Goal: Task Accomplishment & Management: Use online tool/utility

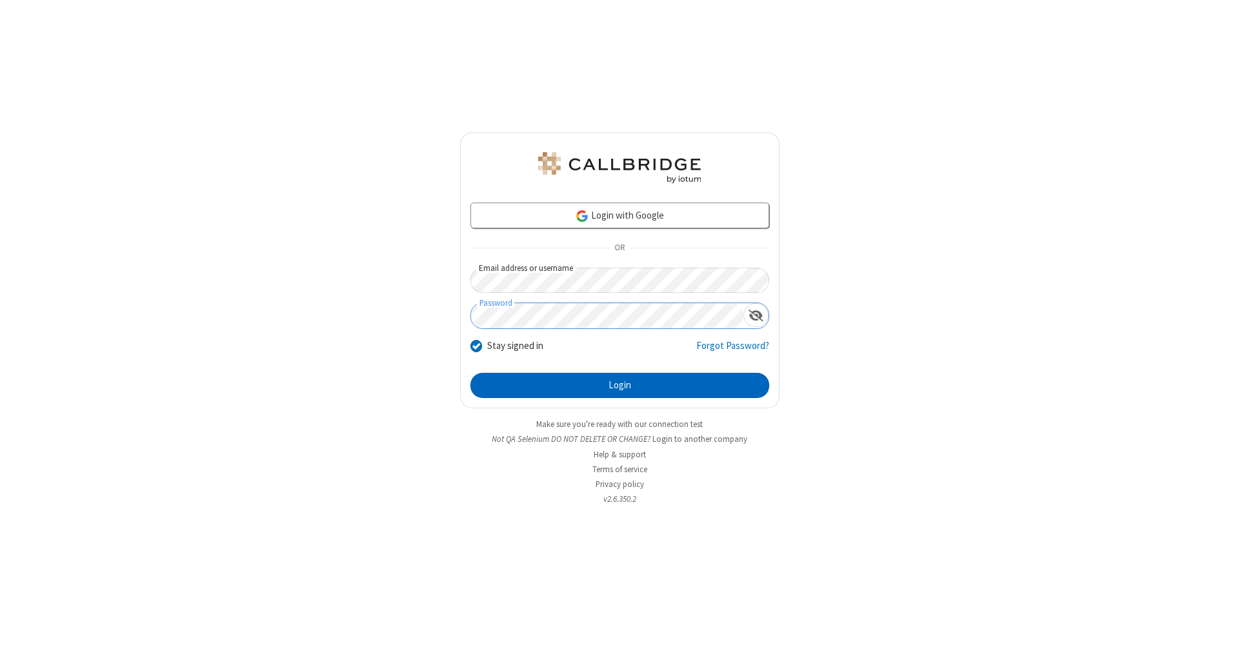
click at [619, 386] on button "Login" at bounding box center [619, 386] width 299 height 26
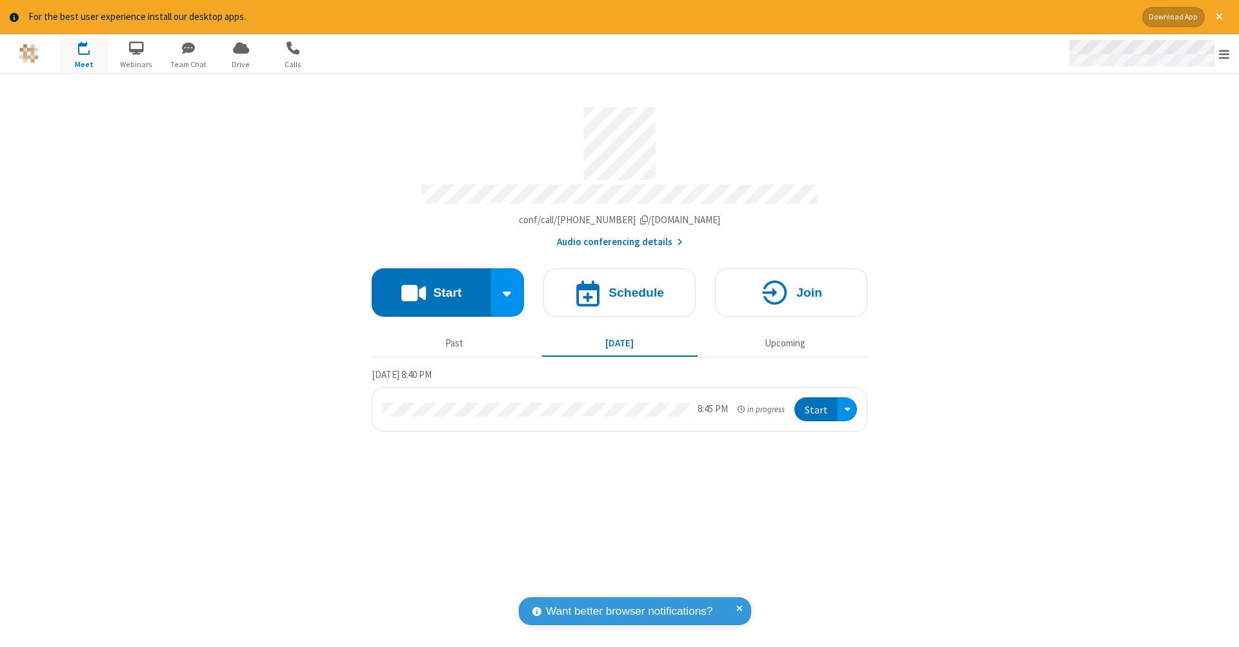
click at [1224, 54] on span "Open menu" at bounding box center [1224, 54] width 10 height 13
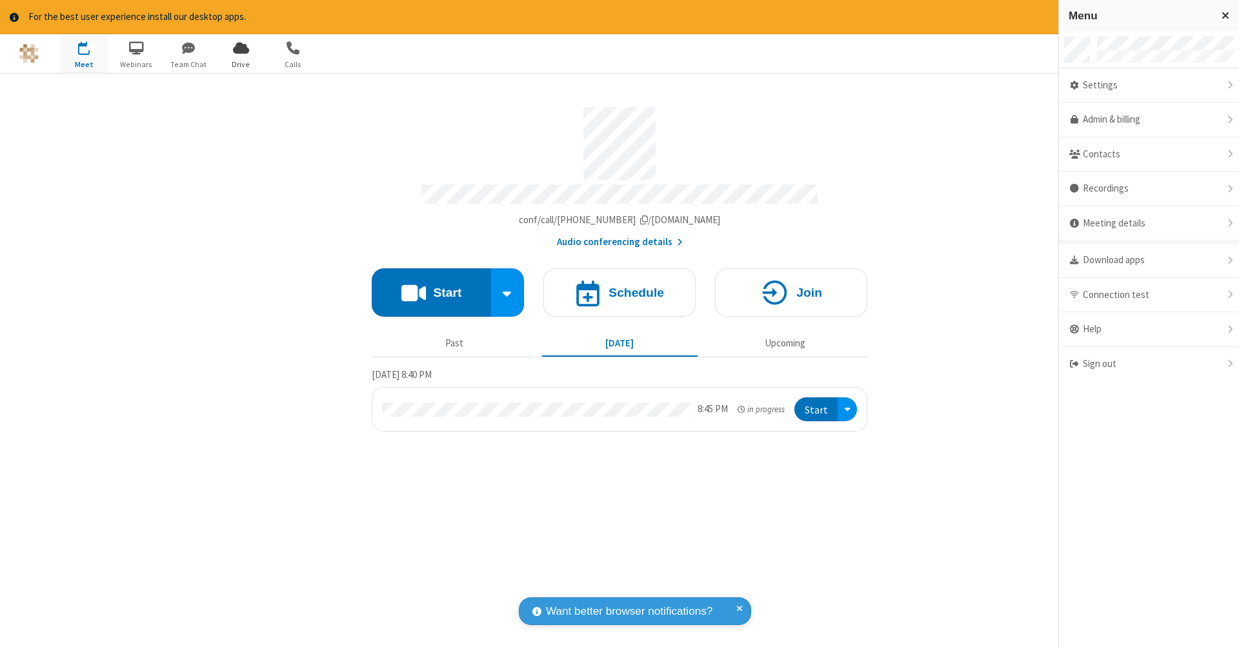
click at [241, 64] on span "Drive" at bounding box center [241, 65] width 48 height 12
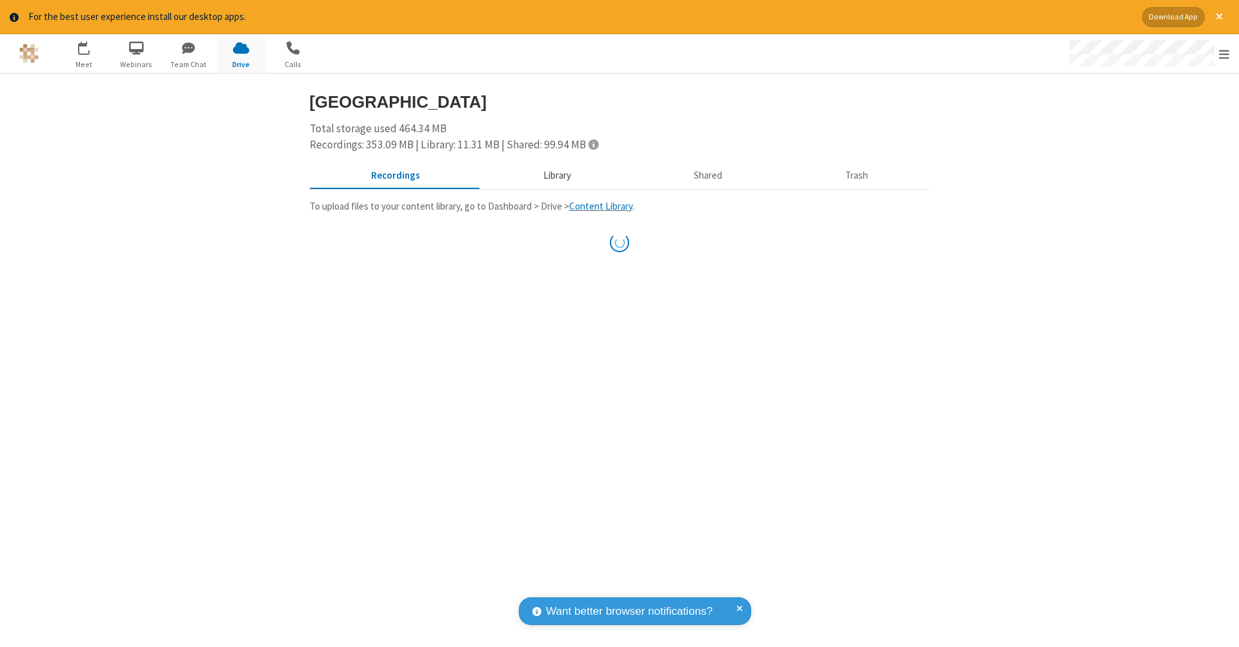
click at [550, 174] on button "Library" at bounding box center [556, 175] width 151 height 25
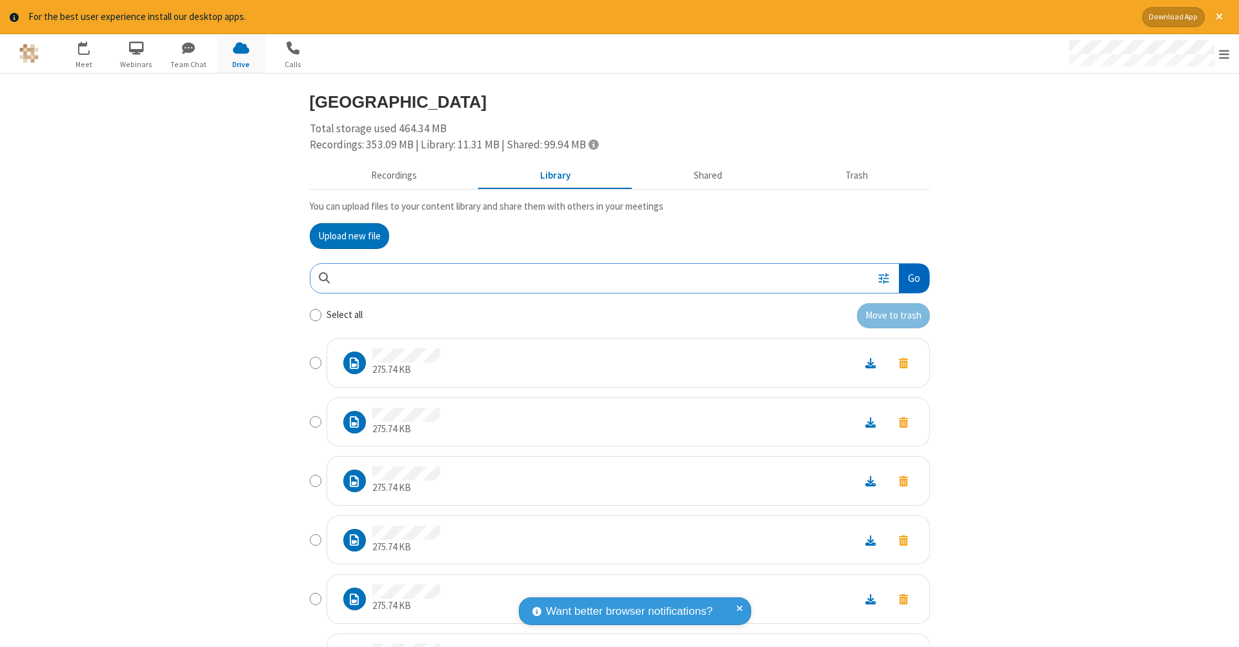
click at [908, 275] on button "Go" at bounding box center [914, 278] width 30 height 29
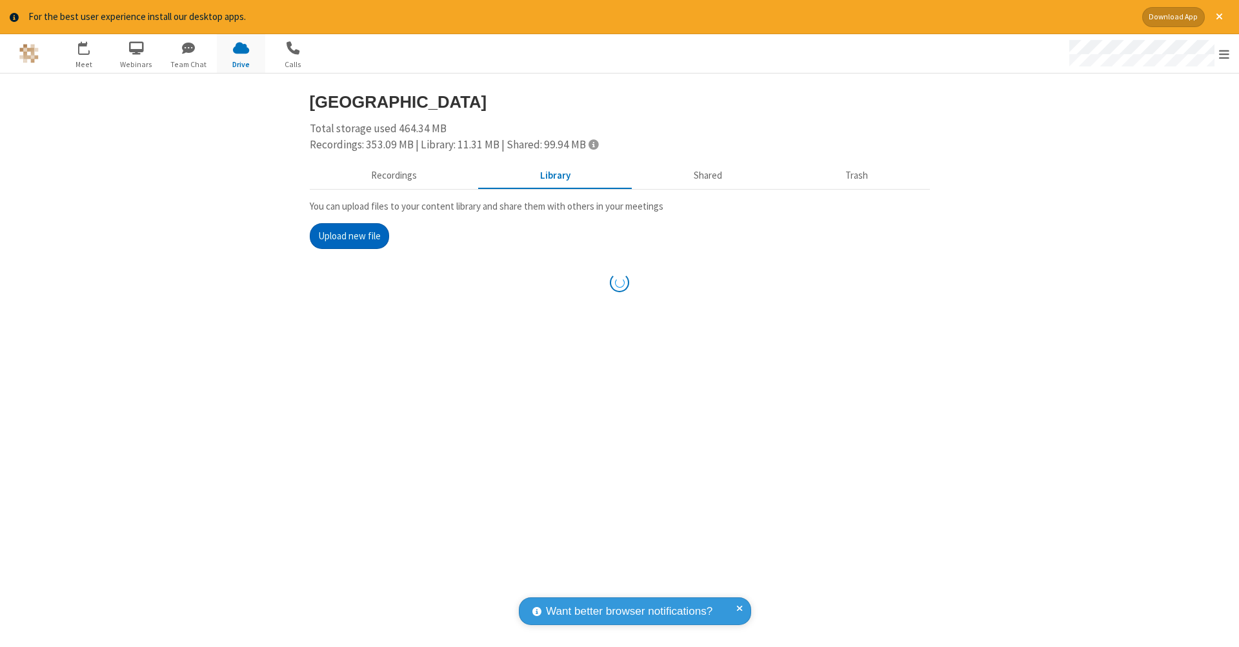
click at [344, 234] on button "Upload new file" at bounding box center [349, 236] width 79 height 26
